Goal: Information Seeking & Learning: Learn about a topic

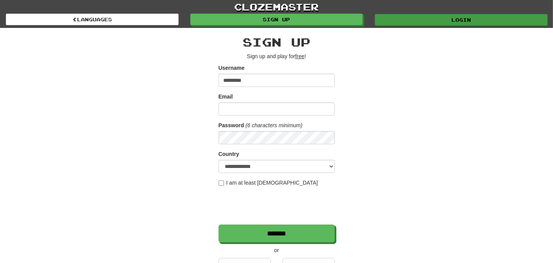
type input "*********"
click at [462, 22] on link "Login" at bounding box center [461, 20] width 173 height 12
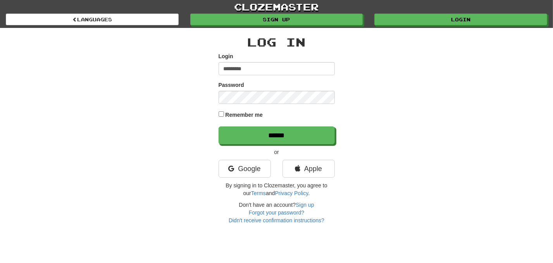
type input "*********"
click at [238, 115] on label "Remember me" at bounding box center [244, 115] width 38 height 8
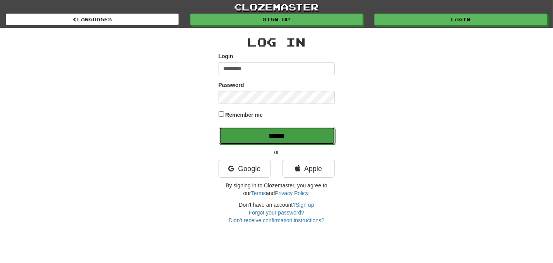
click at [256, 134] on input "******" at bounding box center [277, 136] width 116 height 18
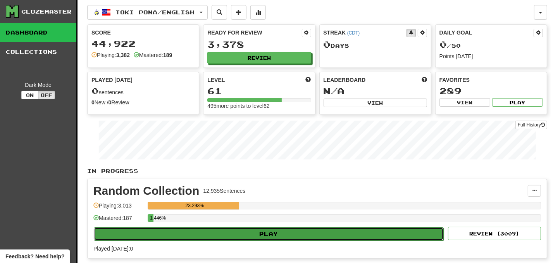
click at [260, 232] on button "Play" at bounding box center [269, 233] width 350 height 13
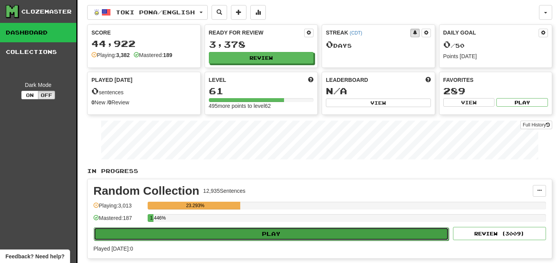
select select "**"
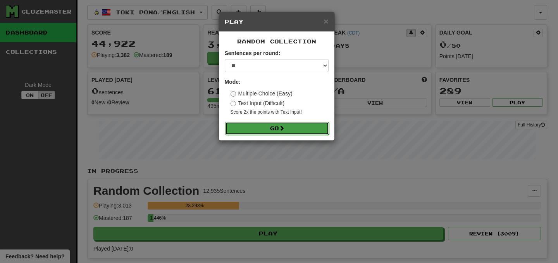
click at [276, 128] on button "Go" at bounding box center [277, 128] width 104 height 13
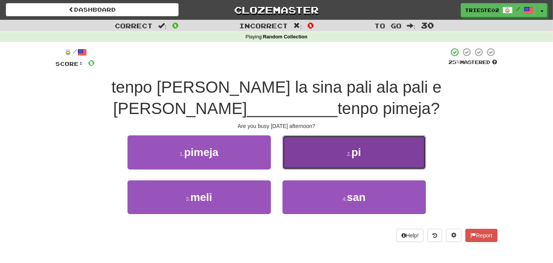
click at [347, 154] on small "2 ." at bounding box center [349, 154] width 5 height 6
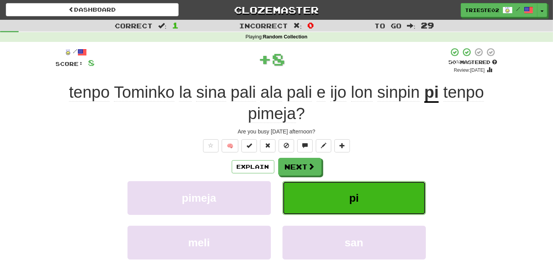
click at [370, 203] on button "pi" at bounding box center [354, 198] width 143 height 34
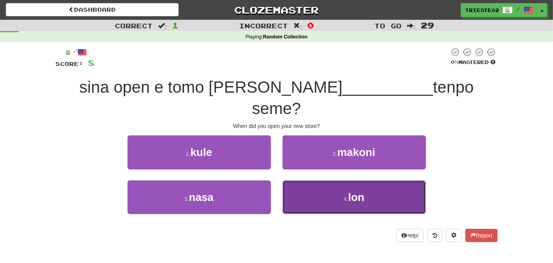
click at [367, 182] on button "4 . lon" at bounding box center [354, 197] width 143 height 34
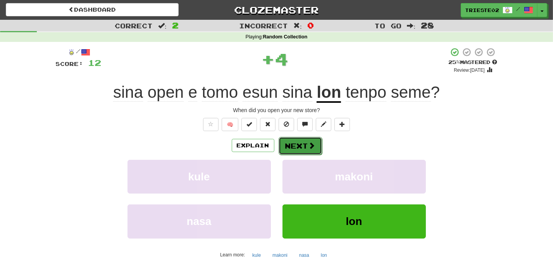
click at [308, 150] on button "Next" at bounding box center [300, 146] width 43 height 18
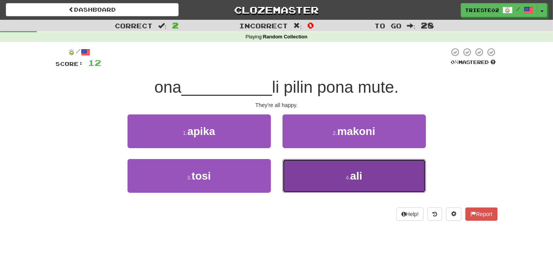
click at [320, 173] on button "4 . ali" at bounding box center [354, 176] width 143 height 34
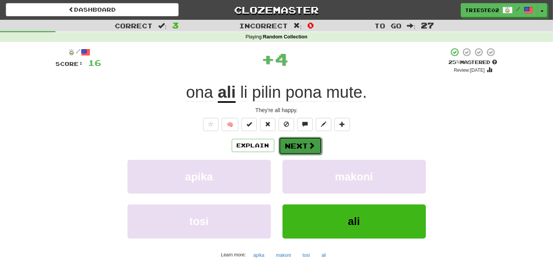
click at [308, 148] on span at bounding box center [311, 145] width 7 height 7
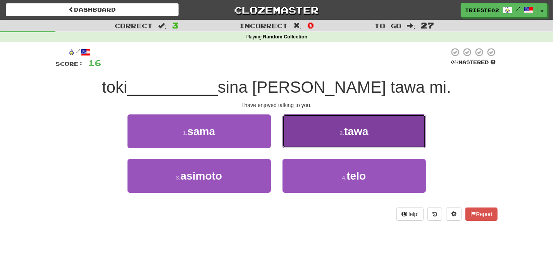
click at [340, 139] on button "2 . tawa" at bounding box center [354, 131] width 143 height 34
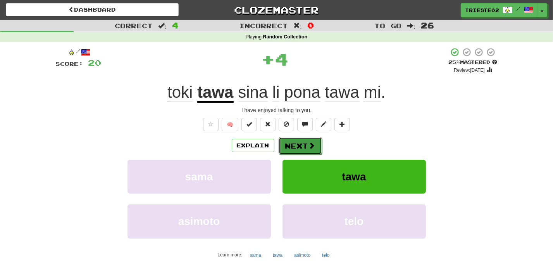
click at [310, 150] on button "Next" at bounding box center [300, 146] width 43 height 18
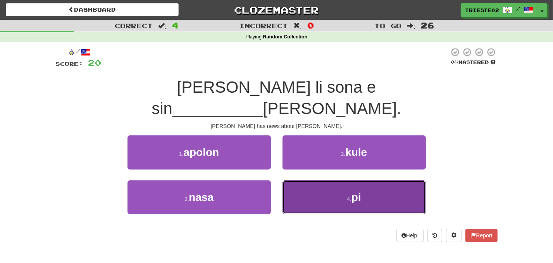
click at [331, 180] on button "4 . pi" at bounding box center [354, 197] width 143 height 34
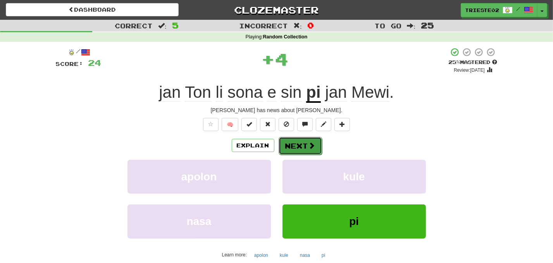
click at [305, 148] on button "Next" at bounding box center [300, 146] width 43 height 18
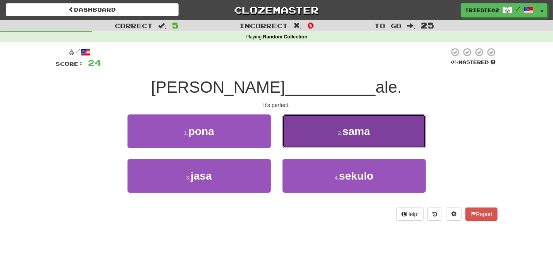
click at [333, 141] on button "2 . sama" at bounding box center [354, 131] width 143 height 34
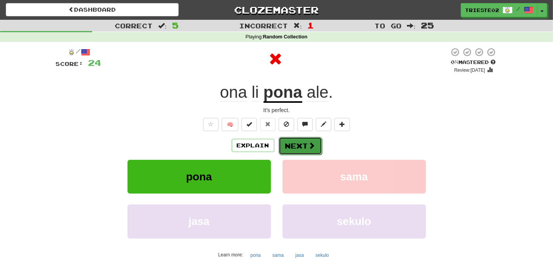
click at [310, 145] on span at bounding box center [311, 145] width 7 height 7
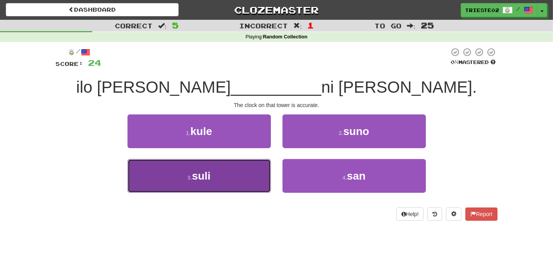
click at [248, 175] on button "3 . suli" at bounding box center [199, 176] width 143 height 34
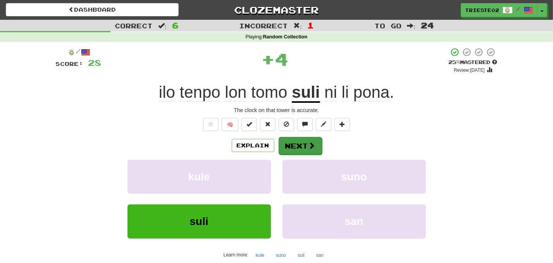
click at [320, 143] on div "Explain Next" at bounding box center [277, 145] width 442 height 18
click at [313, 146] on span at bounding box center [311, 145] width 7 height 7
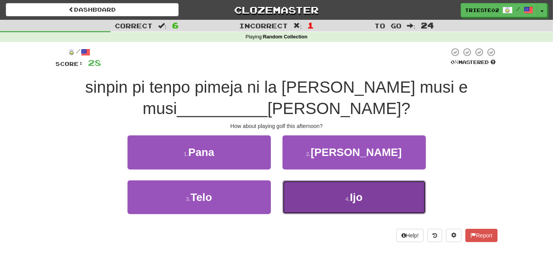
click at [316, 198] on button "4 . Ijo" at bounding box center [354, 197] width 143 height 34
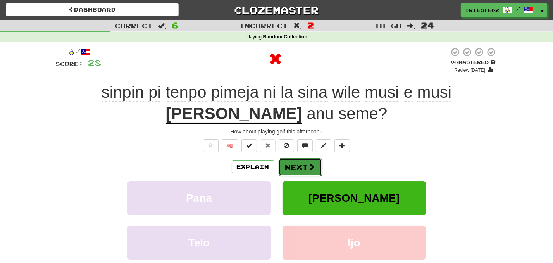
click at [302, 168] on button "Next" at bounding box center [300, 167] width 43 height 18
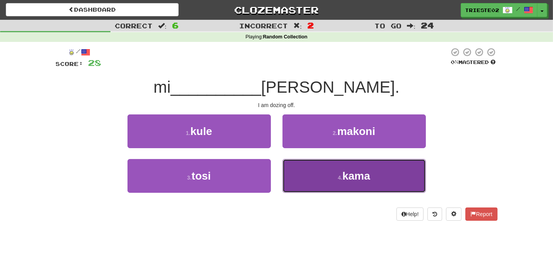
click at [298, 184] on button "4 . kama" at bounding box center [354, 176] width 143 height 34
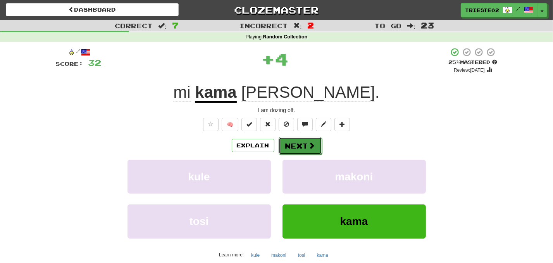
click at [307, 152] on button "Next" at bounding box center [300, 146] width 43 height 18
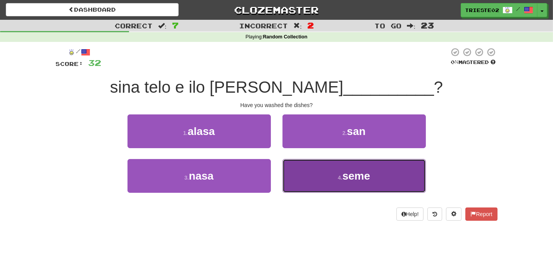
click at [302, 176] on button "4 . seme" at bounding box center [354, 176] width 143 height 34
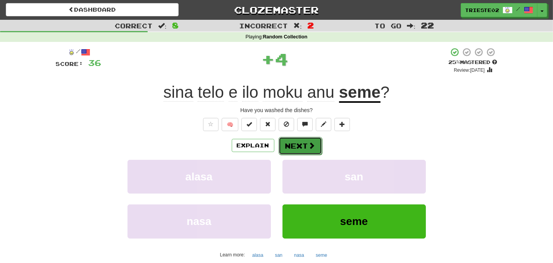
click at [305, 148] on button "Next" at bounding box center [300, 146] width 43 height 18
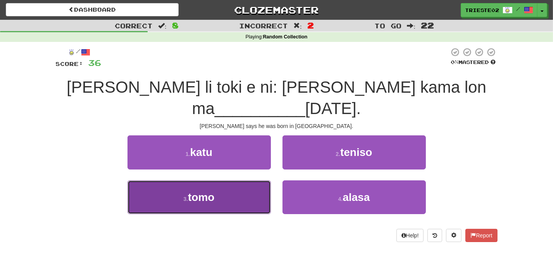
click at [257, 180] on button "3 . tomo" at bounding box center [199, 197] width 143 height 34
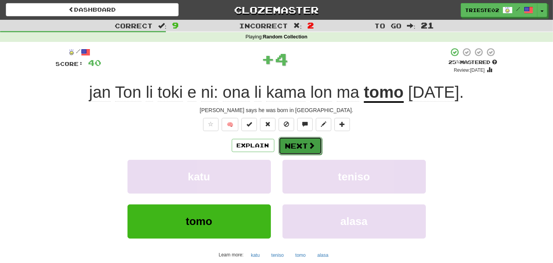
click at [314, 147] on span at bounding box center [311, 145] width 7 height 7
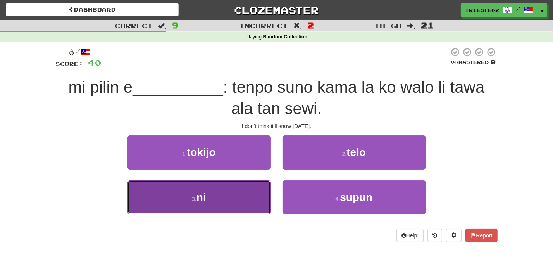
click at [243, 194] on button "3 . ni" at bounding box center [199, 197] width 143 height 34
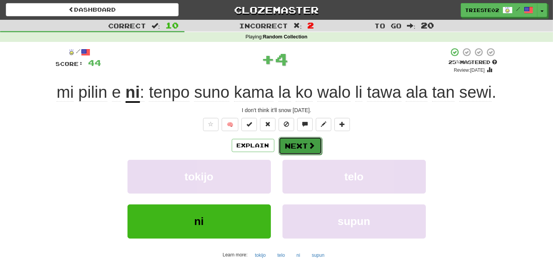
click at [299, 148] on button "Next" at bounding box center [300, 146] width 43 height 18
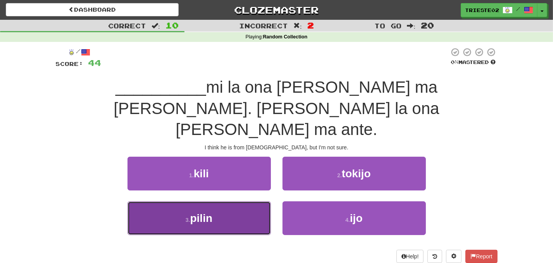
click at [254, 201] on button "3 . pilin" at bounding box center [199, 218] width 143 height 34
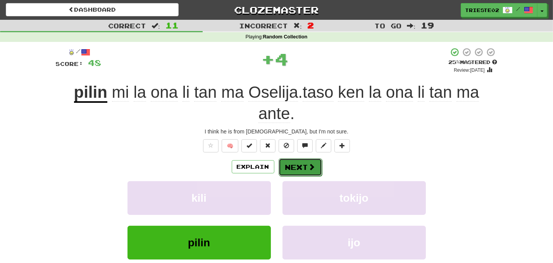
click at [305, 165] on button "Next" at bounding box center [300, 167] width 43 height 18
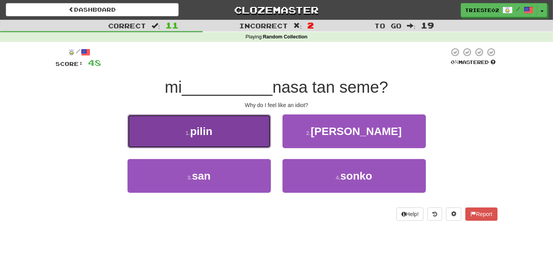
click at [229, 138] on button "1 . pilin" at bounding box center [199, 131] width 143 height 34
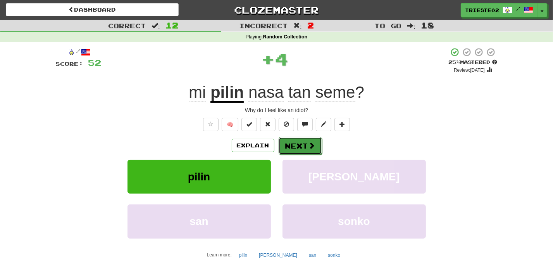
click at [297, 151] on button "Next" at bounding box center [300, 146] width 43 height 18
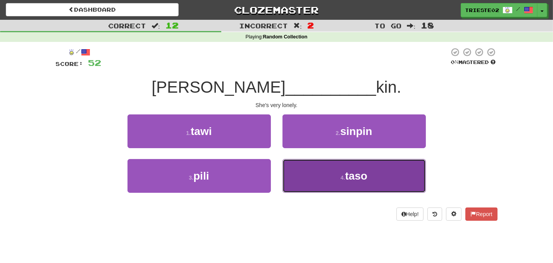
click at [353, 174] on span "taso" at bounding box center [356, 176] width 22 height 12
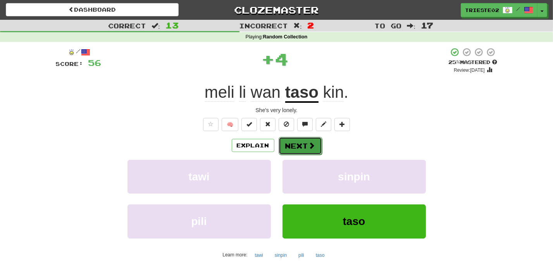
click at [295, 142] on button "Next" at bounding box center [300, 146] width 43 height 18
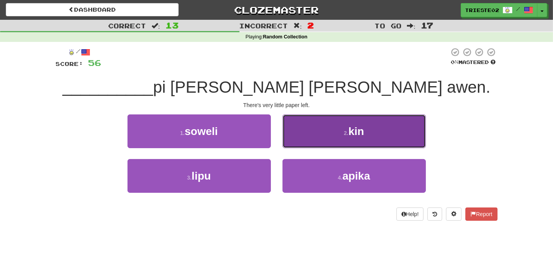
click at [313, 139] on button "2 . kin" at bounding box center [354, 131] width 143 height 34
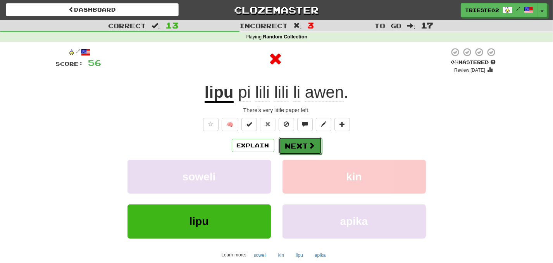
click at [307, 147] on button "Next" at bounding box center [300, 146] width 43 height 18
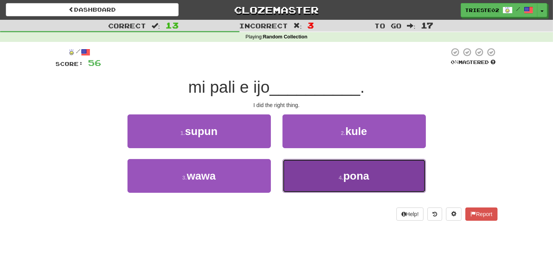
click at [326, 176] on button "4 . pona" at bounding box center [354, 176] width 143 height 34
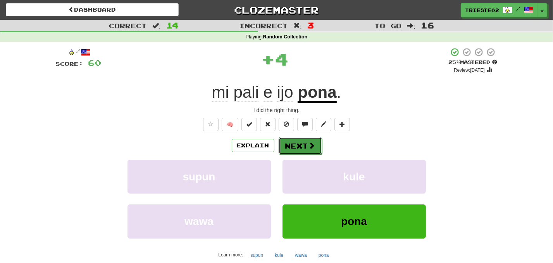
click at [310, 150] on button "Next" at bounding box center [300, 146] width 43 height 18
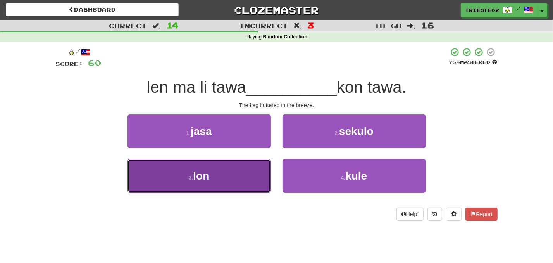
click at [245, 174] on button "3 . lon" at bounding box center [199, 176] width 143 height 34
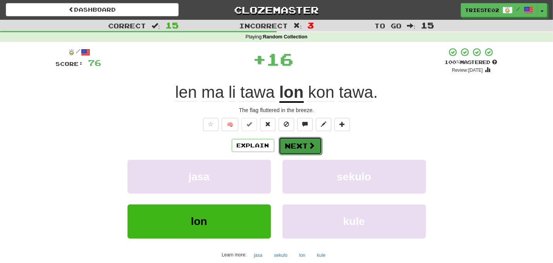
click at [302, 149] on button "Next" at bounding box center [300, 146] width 43 height 18
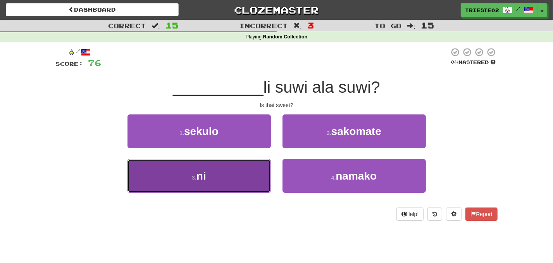
click at [239, 181] on button "3 . ni" at bounding box center [199, 176] width 143 height 34
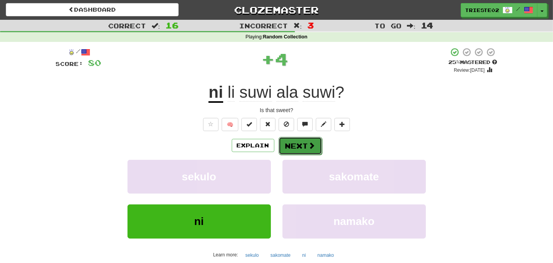
click at [293, 152] on button "Next" at bounding box center [300, 146] width 43 height 18
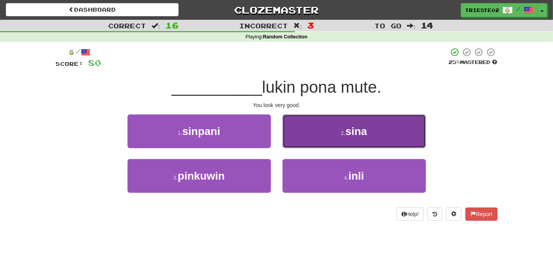
click at [323, 140] on button "2 . sina" at bounding box center [354, 131] width 143 height 34
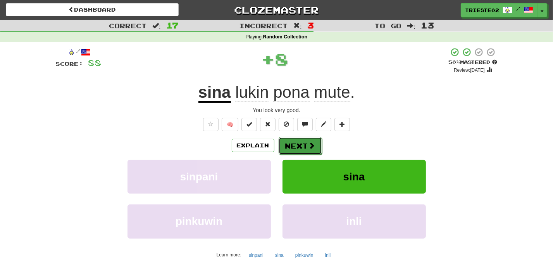
click at [291, 139] on button "Next" at bounding box center [300, 146] width 43 height 18
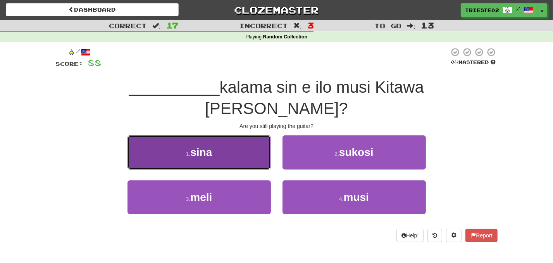
click at [245, 139] on button "1 . sina" at bounding box center [199, 152] width 143 height 34
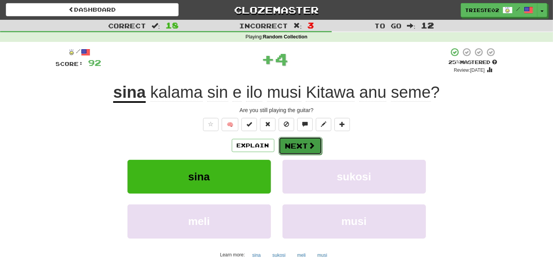
click at [300, 144] on button "Next" at bounding box center [300, 146] width 43 height 18
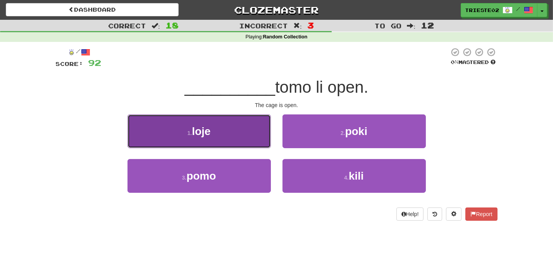
click at [240, 141] on button "1 . loje" at bounding box center [199, 131] width 143 height 34
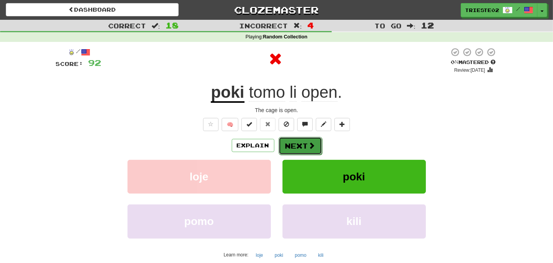
click at [294, 143] on button "Next" at bounding box center [300, 146] width 43 height 18
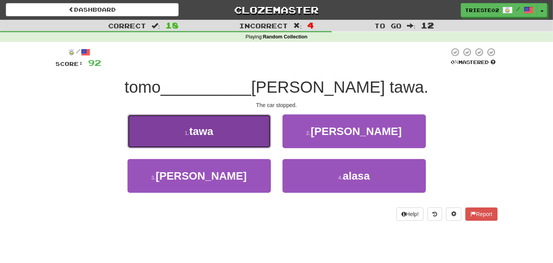
click at [241, 133] on button "1 . tawa" at bounding box center [199, 131] width 143 height 34
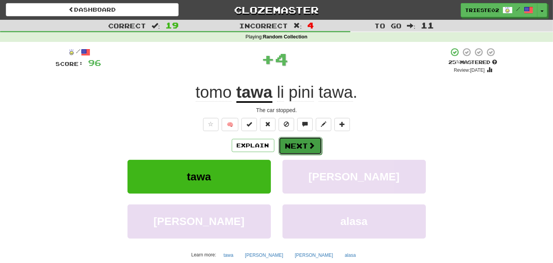
click at [295, 143] on button "Next" at bounding box center [300, 146] width 43 height 18
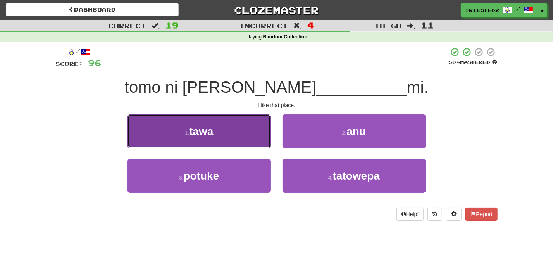
click at [252, 141] on button "1 . tawa" at bounding box center [199, 131] width 143 height 34
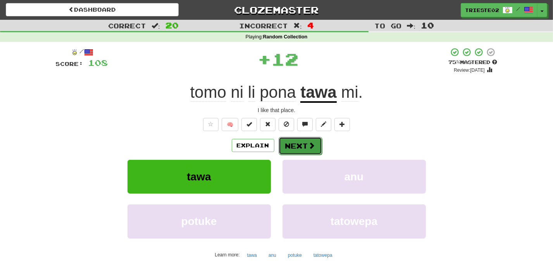
click at [293, 143] on button "Next" at bounding box center [300, 146] width 43 height 18
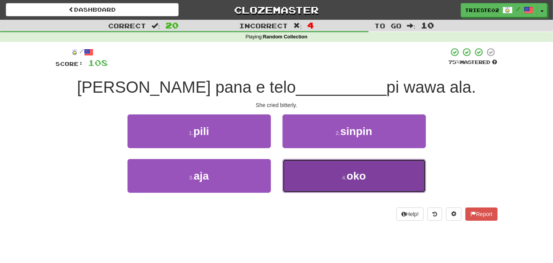
click at [305, 169] on button "4 . oko" at bounding box center [354, 176] width 143 height 34
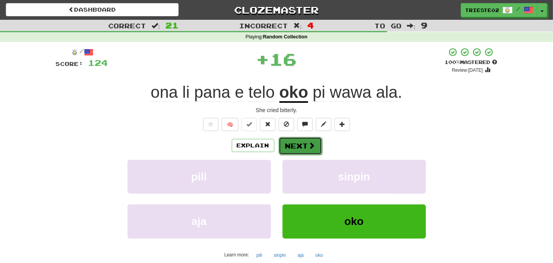
click at [288, 148] on button "Next" at bounding box center [300, 146] width 43 height 18
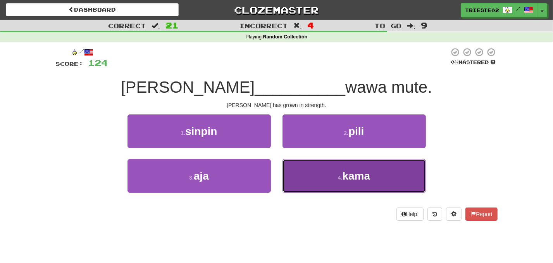
click at [346, 166] on button "4 . kama" at bounding box center [354, 176] width 143 height 34
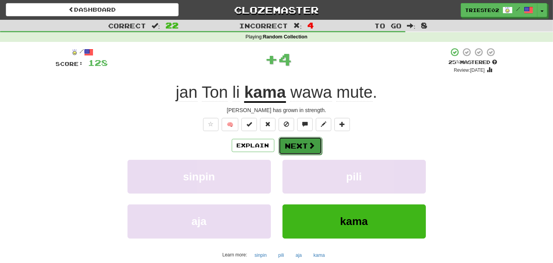
click at [310, 148] on span at bounding box center [311, 145] width 7 height 7
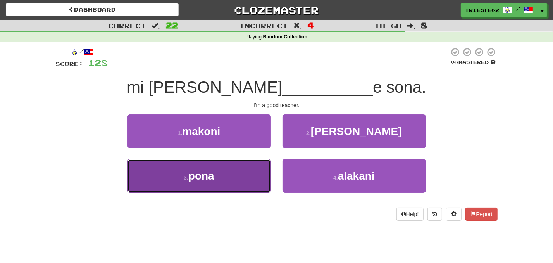
click at [219, 173] on button "3 . pona" at bounding box center [199, 176] width 143 height 34
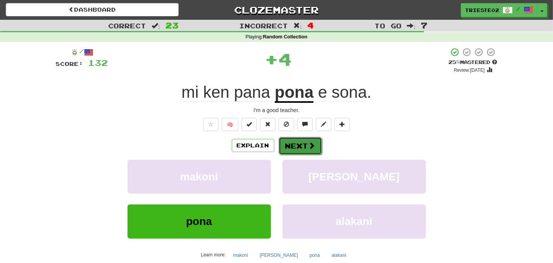
click at [288, 150] on button "Next" at bounding box center [300, 146] width 43 height 18
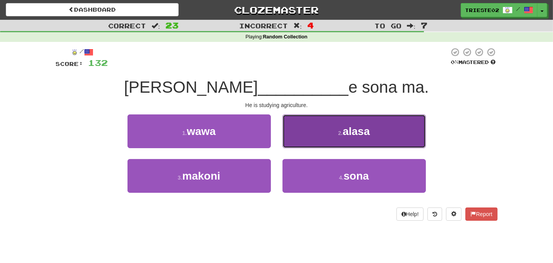
click at [319, 146] on button "2 . alasa" at bounding box center [354, 131] width 143 height 34
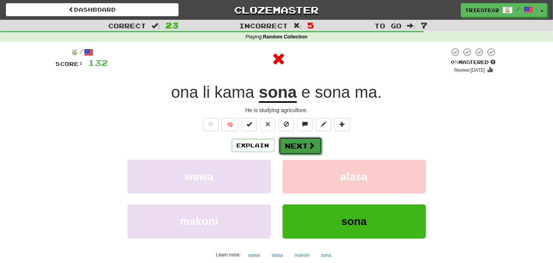
click at [314, 152] on button "Next" at bounding box center [300, 146] width 43 height 18
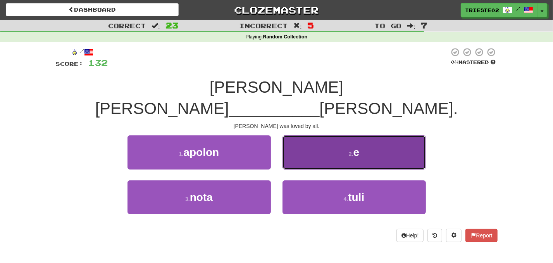
click at [329, 135] on button "2 . e" at bounding box center [354, 152] width 143 height 34
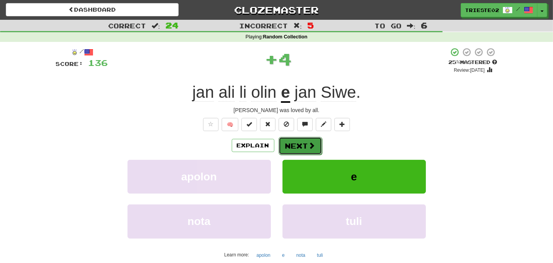
click at [311, 146] on span at bounding box center [311, 145] width 7 height 7
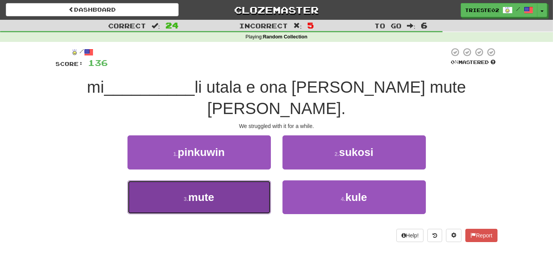
click at [238, 186] on button "3 . mute" at bounding box center [199, 197] width 143 height 34
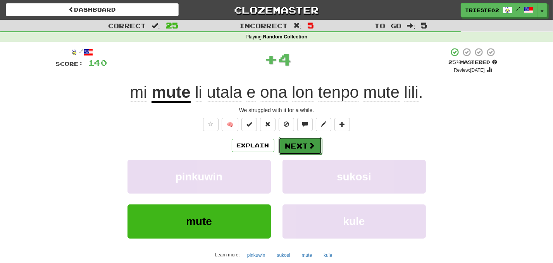
click at [306, 150] on button "Next" at bounding box center [300, 146] width 43 height 18
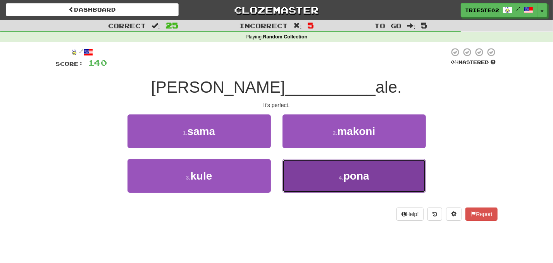
click at [319, 174] on button "4 . pona" at bounding box center [354, 176] width 143 height 34
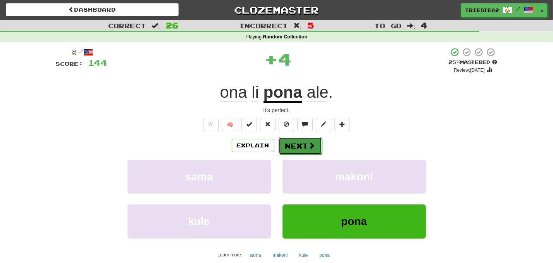
click at [307, 149] on button "Next" at bounding box center [300, 146] width 43 height 18
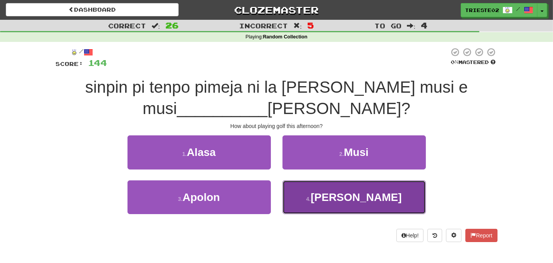
click at [308, 196] on button "4 . Kope" at bounding box center [354, 197] width 143 height 34
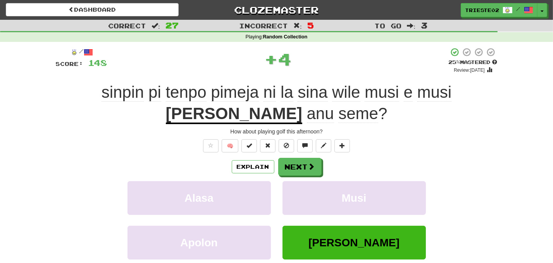
click at [305, 176] on div "Explain Next Alasa Musi Apolon Kope Learn more: Alasa Musi Apolon Kope" at bounding box center [277, 220] width 442 height 124
click at [303, 171] on button "Next" at bounding box center [300, 167] width 43 height 18
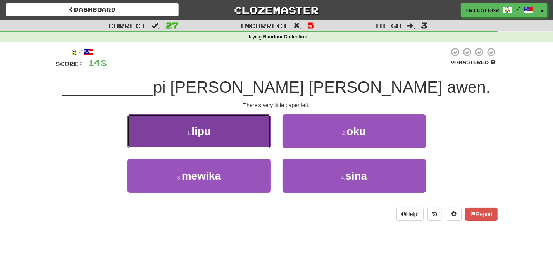
click at [234, 136] on button "1 . lipu" at bounding box center [199, 131] width 143 height 34
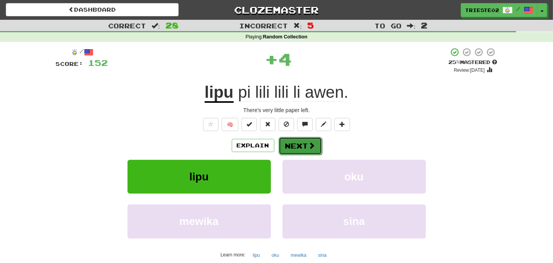
click at [303, 147] on button "Next" at bounding box center [300, 146] width 43 height 18
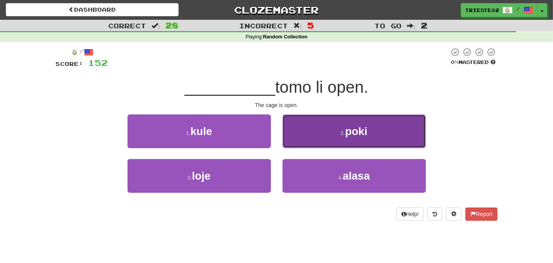
click at [329, 137] on button "2 . poki" at bounding box center [354, 131] width 143 height 34
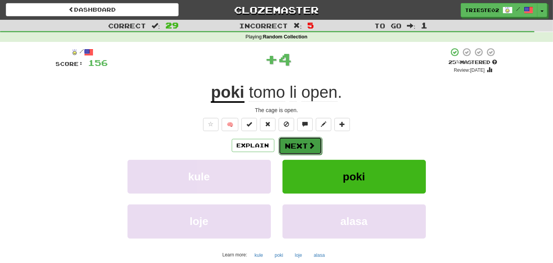
click at [317, 148] on button "Next" at bounding box center [300, 146] width 43 height 18
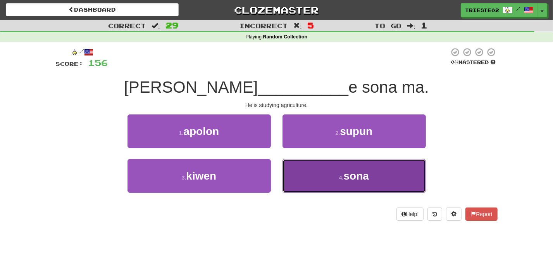
click at [329, 171] on button "4 . sona" at bounding box center [354, 176] width 143 height 34
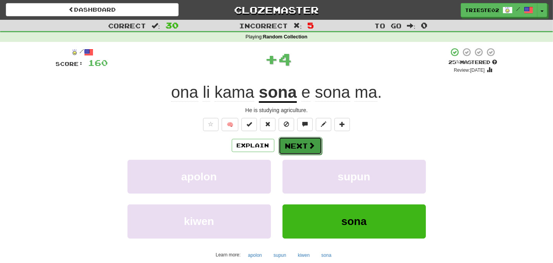
click at [308, 145] on span at bounding box center [311, 145] width 7 height 7
